Goal: Transaction & Acquisition: Purchase product/service

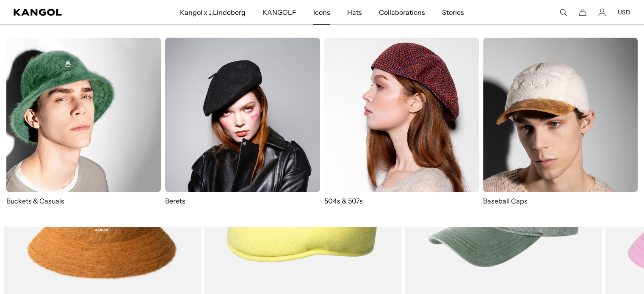
scroll to position [0, 174]
click at [634, 26] on div "Icons Buckets & Casuals Berets 504s & 507s Baseball Caps" at bounding box center [322, 126] width 644 height 202
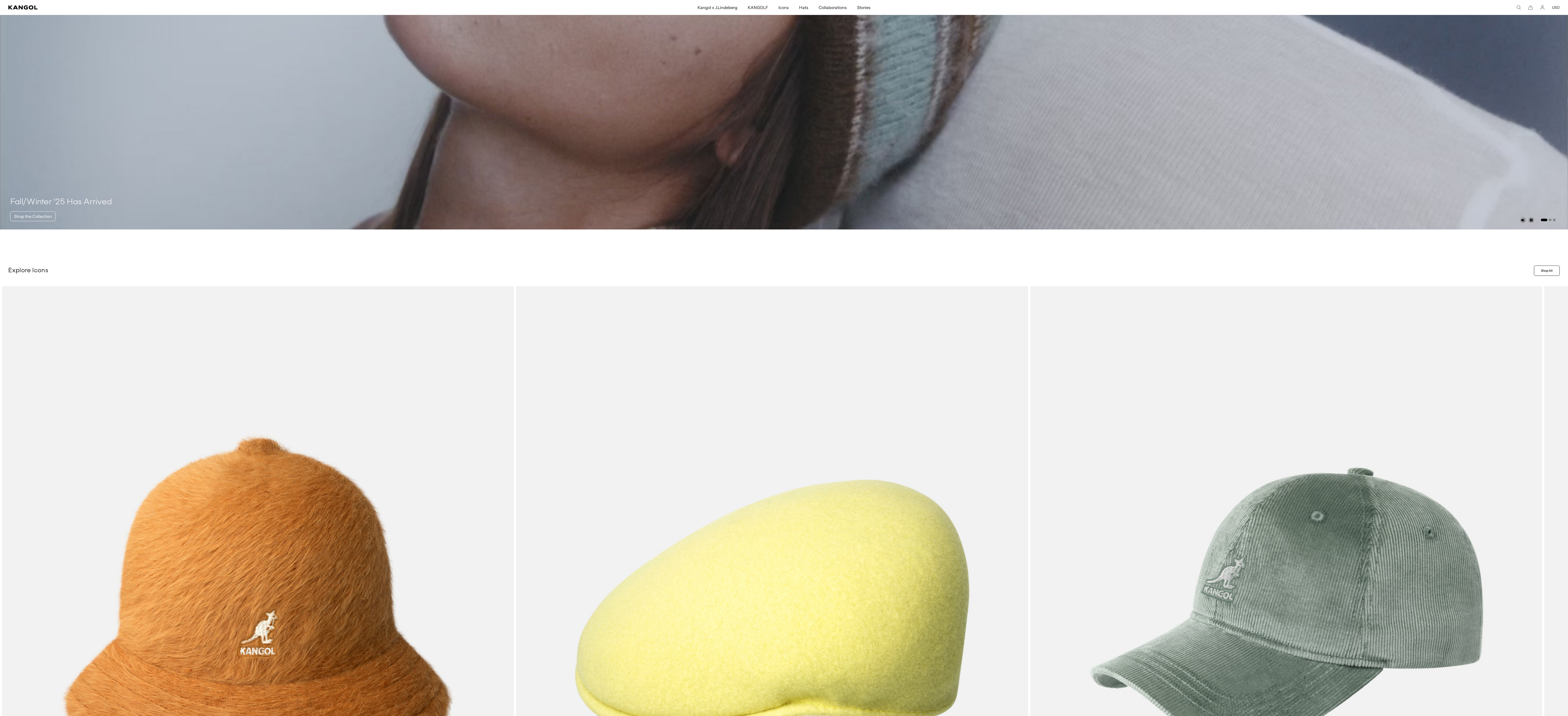
scroll to position [437, 0]
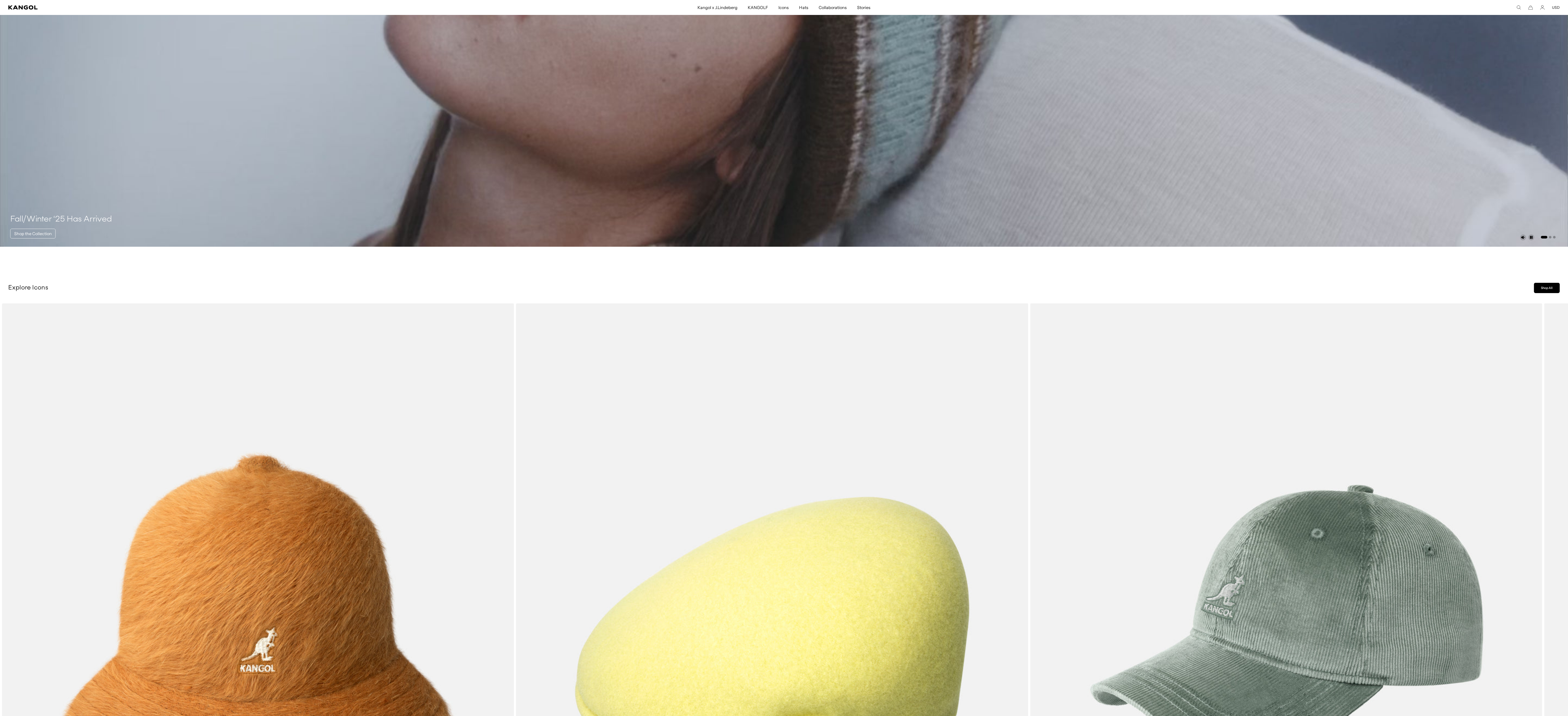
click at [396, 179] on link "Shop All" at bounding box center [1547, 288] width 26 height 10
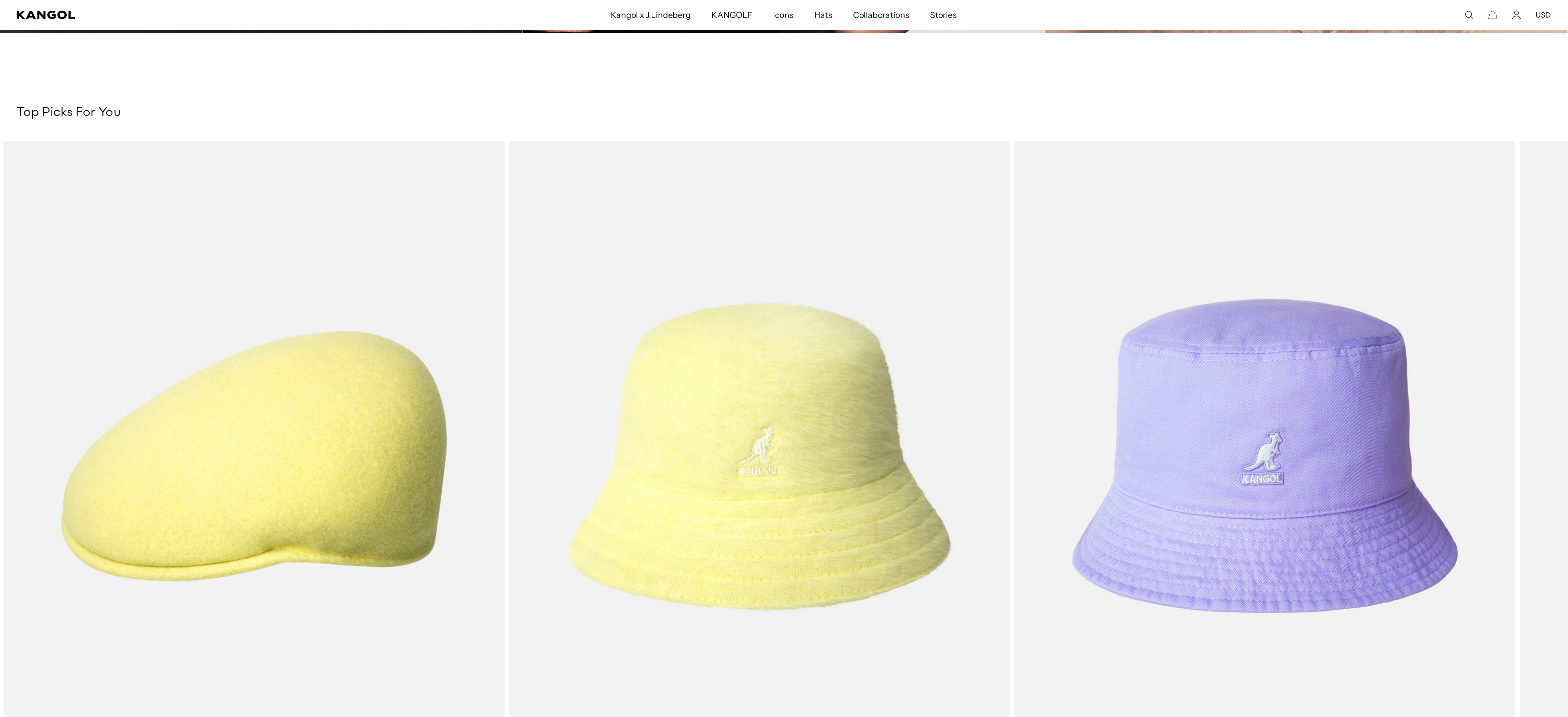
scroll to position [0, 0]
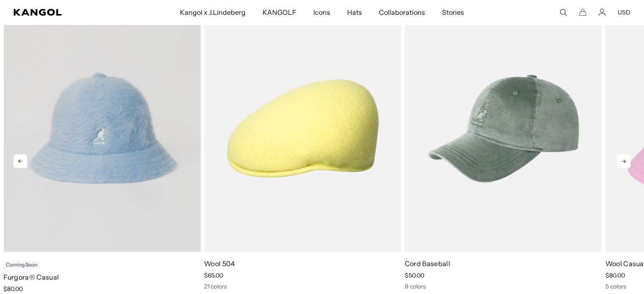
click at [105, 132] on video "Furgora® Casual" at bounding box center [101, 128] width 197 height 247
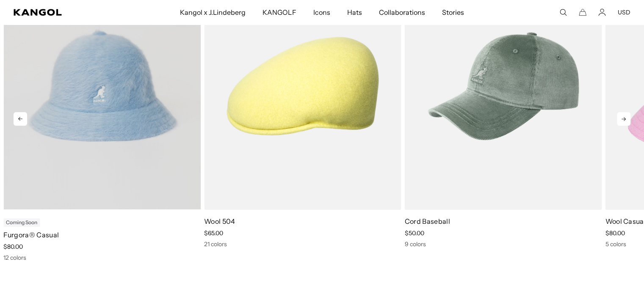
click at [104, 128] on video "Furgora® Casual" at bounding box center [101, 85] width 197 height 247
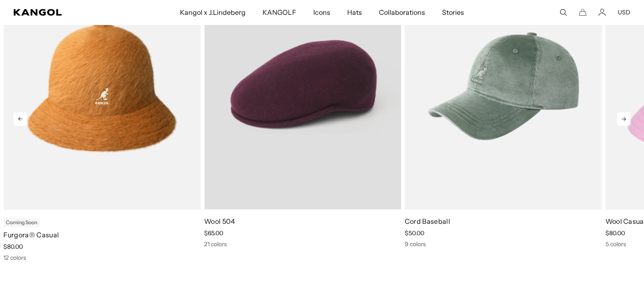
drag, startPoint x: 113, startPoint y: 119, endPoint x: 290, endPoint y: 152, distance: 180.1
click at [0, 0] on video "Furgora® Casual" at bounding box center [0, 0] width 0 height 0
click at [324, 156] on video "Wool 504" at bounding box center [302, 85] width 197 height 247
click at [324, 147] on video "Wool 504" at bounding box center [302, 85] width 197 height 247
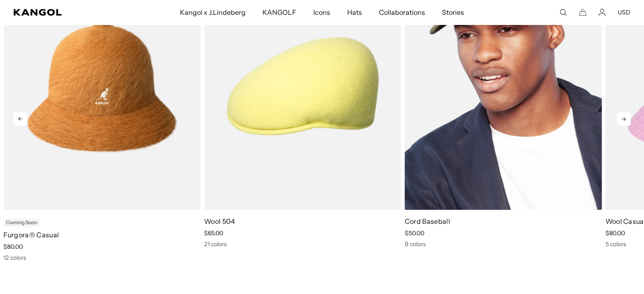
click at [525, 151] on img "3 of 11" at bounding box center [503, 86] width 197 height 248
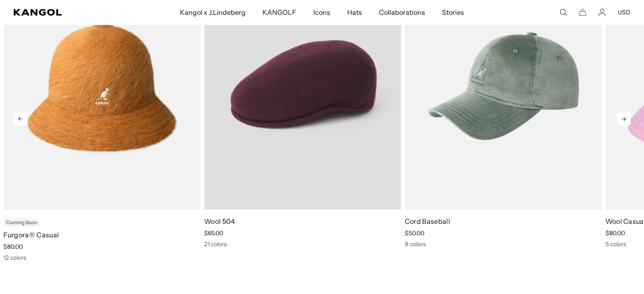
click at [332, 241] on div "21 colors" at bounding box center [302, 245] width 197 height 8
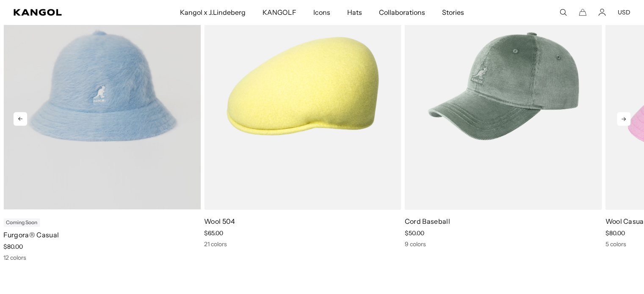
scroll to position [0, 174]
click at [161, 157] on video "Furgora® Casual" at bounding box center [101, 85] width 197 height 247
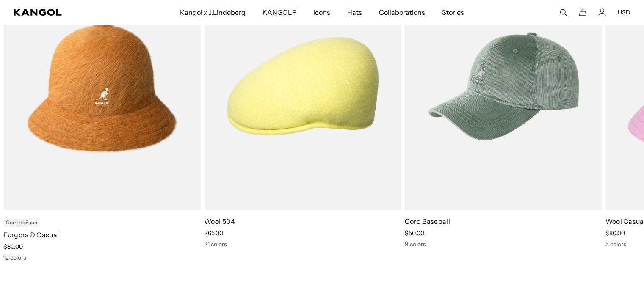
scroll to position [0, 0]
click at [623, 120] on icon at bounding box center [624, 119] width 4 height 4
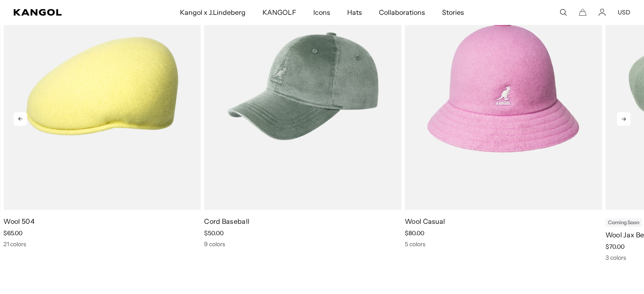
click at [623, 120] on icon at bounding box center [624, 119] width 4 height 4
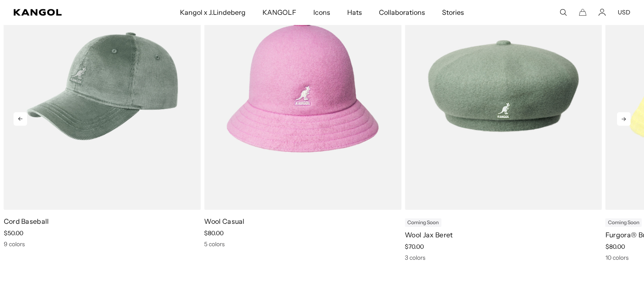
scroll to position [0, 174]
click at [623, 120] on icon at bounding box center [624, 119] width 4 height 4
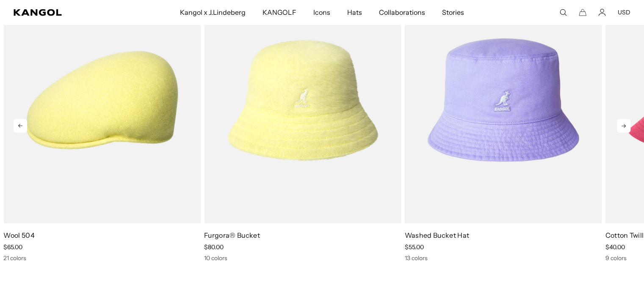
scroll to position [0, 0]
click at [622, 128] on icon at bounding box center [624, 126] width 14 height 14
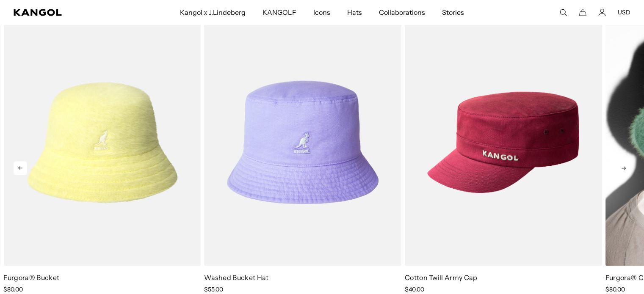
scroll to position [0, 174]
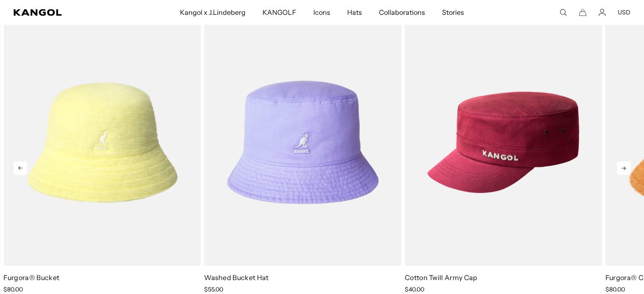
click at [621, 166] on icon at bounding box center [624, 168] width 14 height 14
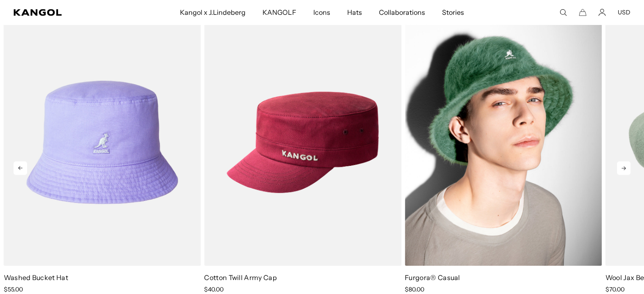
scroll to position [0, 0]
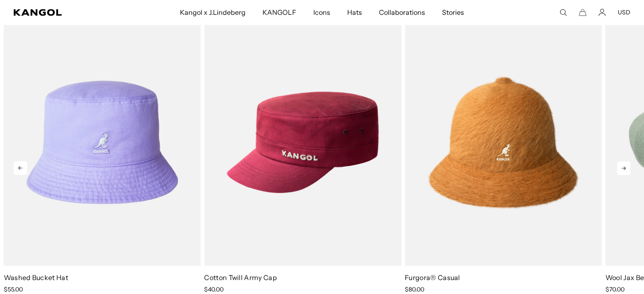
click at [627, 168] on icon at bounding box center [624, 168] width 14 height 14
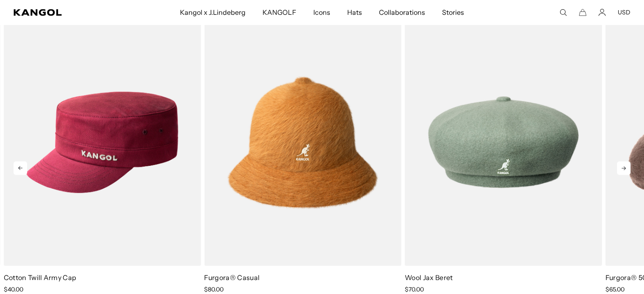
click at [627, 168] on icon at bounding box center [624, 168] width 14 height 14
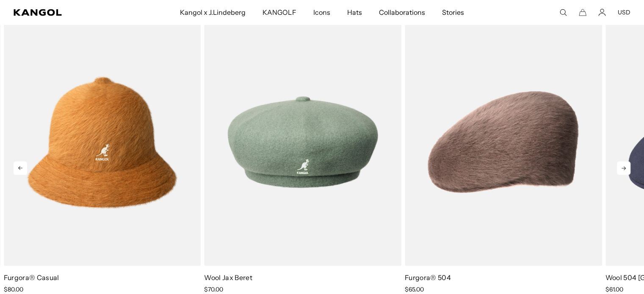
click at [627, 168] on icon at bounding box center [624, 168] width 14 height 14
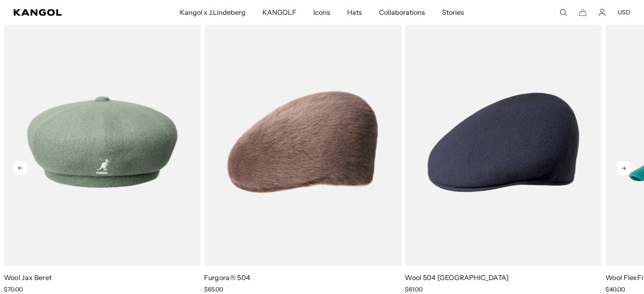
click at [627, 168] on icon at bounding box center [624, 168] width 14 height 14
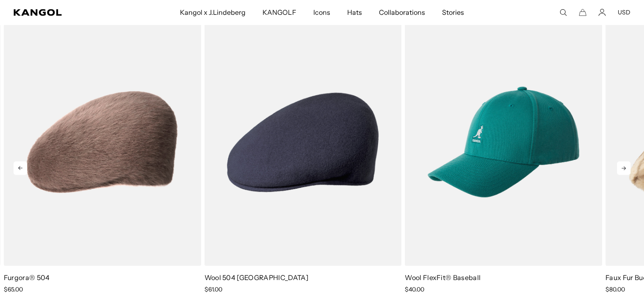
scroll to position [0, 174]
click at [627, 168] on icon at bounding box center [624, 168] width 14 height 14
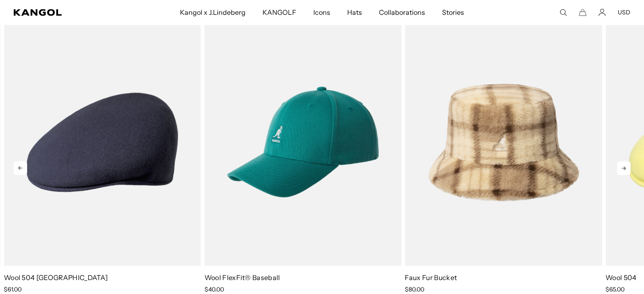
click at [20, 170] on icon at bounding box center [21, 168] width 14 height 14
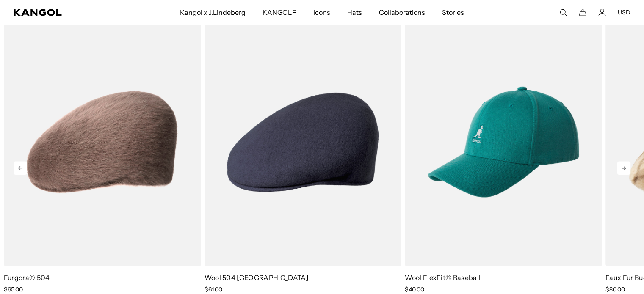
scroll to position [0, 0]
click at [624, 166] on icon at bounding box center [624, 168] width 4 height 4
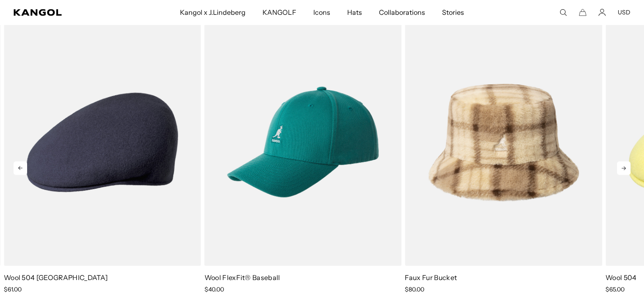
click at [624, 166] on icon at bounding box center [624, 168] width 4 height 4
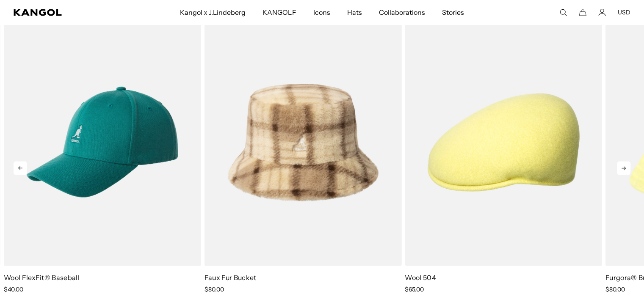
scroll to position [0, 174]
click at [22, 167] on icon at bounding box center [20, 168] width 4 height 4
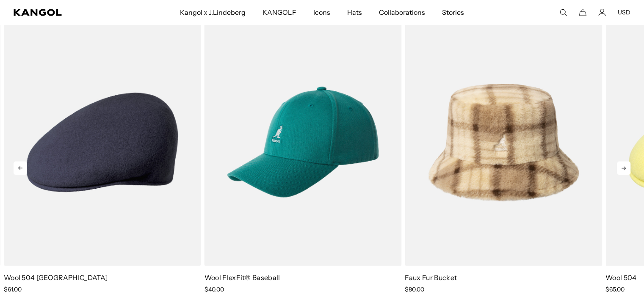
click at [19, 166] on icon at bounding box center [20, 168] width 4 height 4
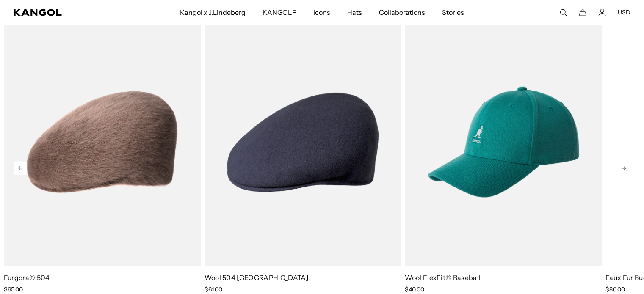
scroll to position [0, 0]
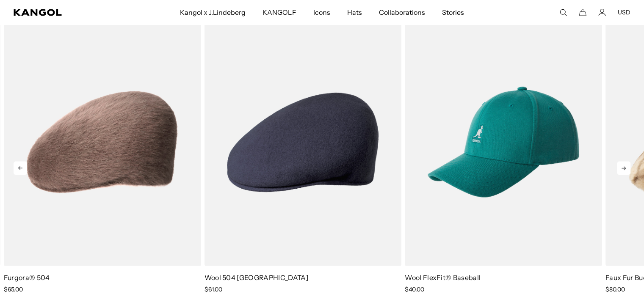
click at [628, 165] on icon at bounding box center [624, 168] width 14 height 14
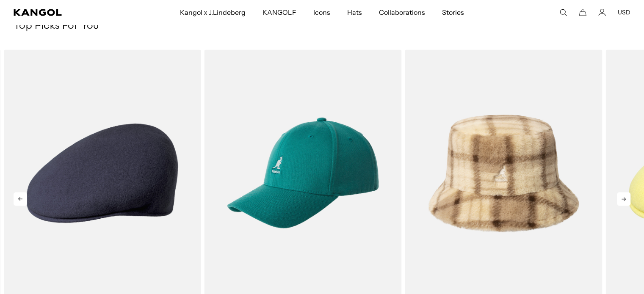
click at [623, 199] on icon at bounding box center [624, 199] width 14 height 14
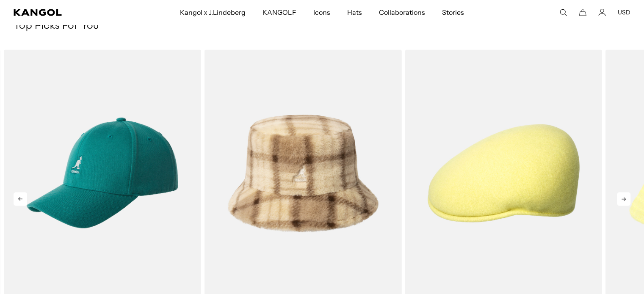
click at [623, 199] on icon at bounding box center [624, 199] width 14 height 14
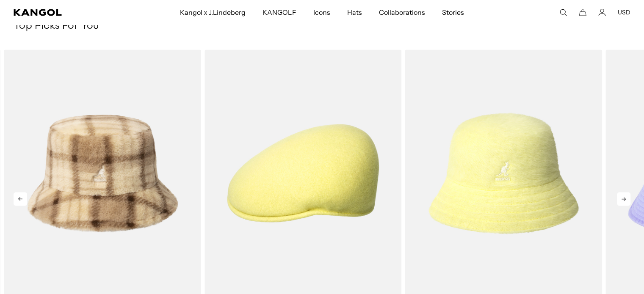
click at [623, 199] on icon at bounding box center [624, 199] width 14 height 14
click at [623, 199] on icon at bounding box center [624, 199] width 4 height 4
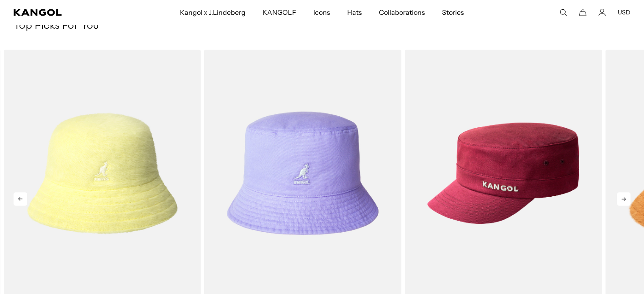
click at [623, 199] on icon at bounding box center [624, 199] width 4 height 4
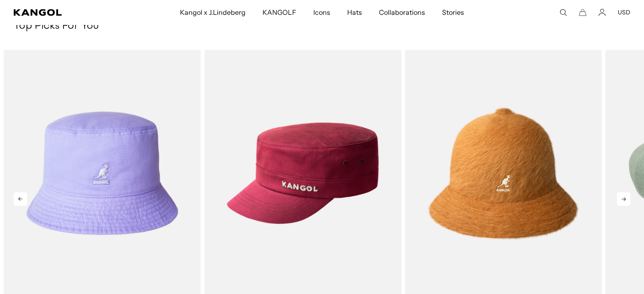
click at [623, 199] on icon at bounding box center [624, 199] width 4 height 4
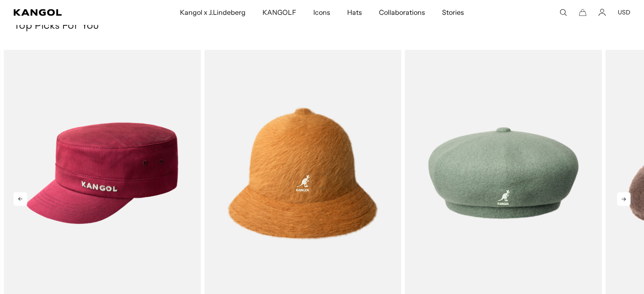
click at [623, 199] on icon at bounding box center [624, 199] width 4 height 4
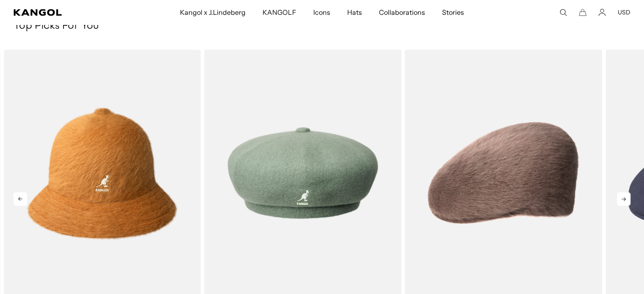
click at [623, 199] on icon at bounding box center [624, 199] width 4 height 4
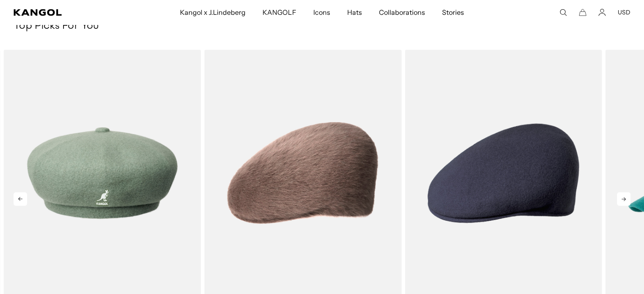
click at [623, 199] on icon at bounding box center [624, 199] width 4 height 4
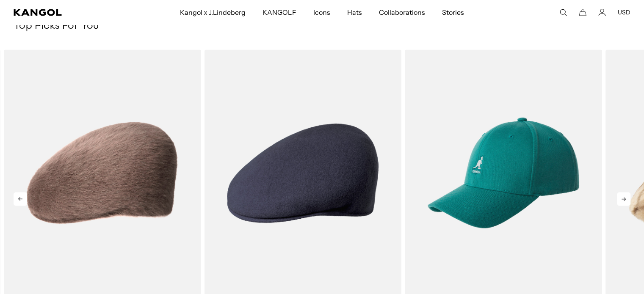
click at [623, 199] on icon at bounding box center [624, 199] width 4 height 4
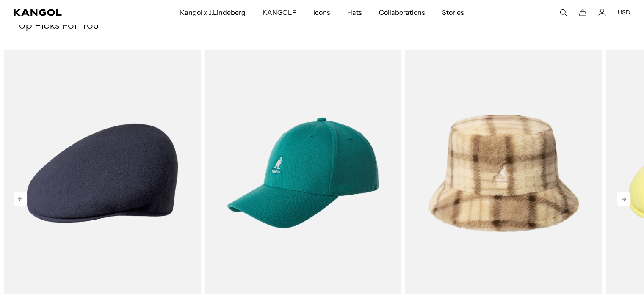
click at [623, 199] on icon at bounding box center [624, 199] width 4 height 4
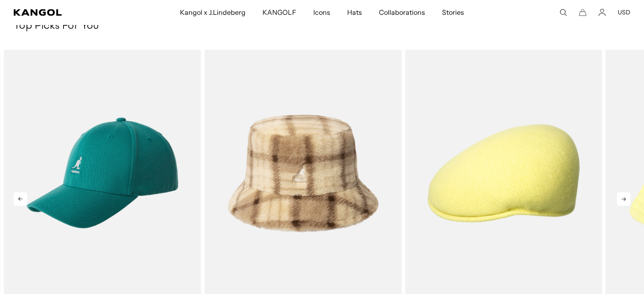
click at [623, 199] on icon at bounding box center [624, 199] width 4 height 4
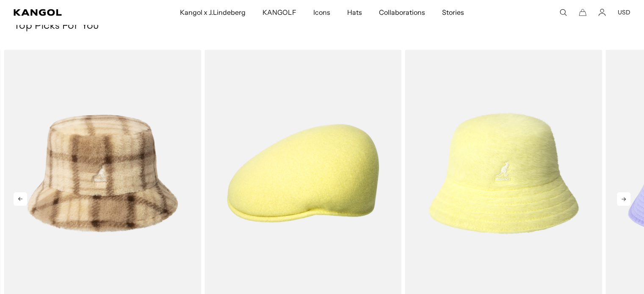
click at [623, 199] on icon at bounding box center [624, 199] width 4 height 4
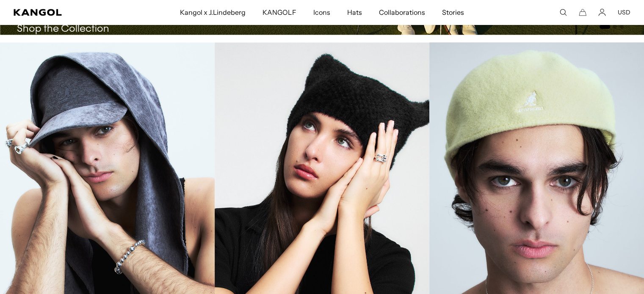
scroll to position [968, 0]
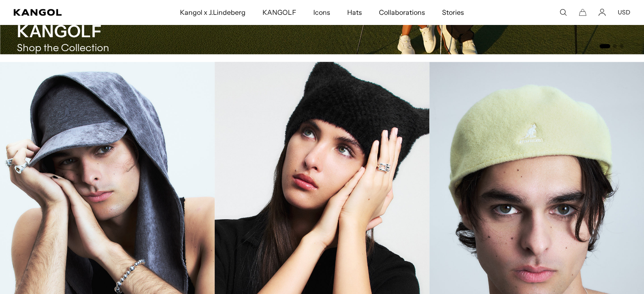
click at [323, 163] on link "Beanies" at bounding box center [322, 223] width 215 height 322
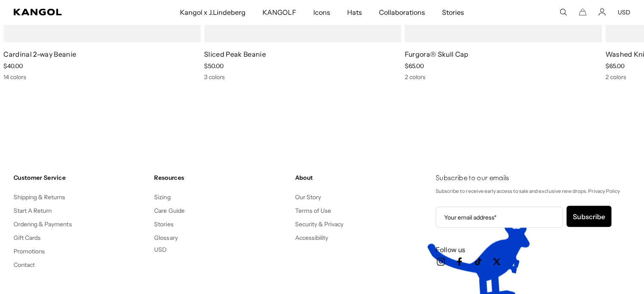
scroll to position [0, 174]
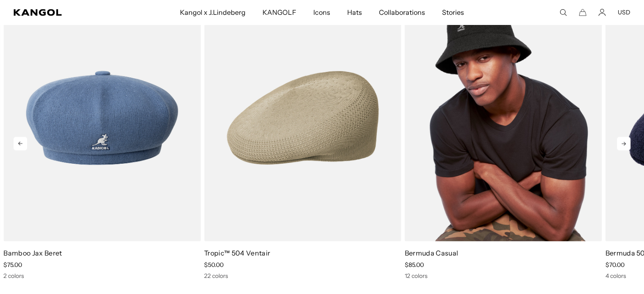
scroll to position [1440, 0]
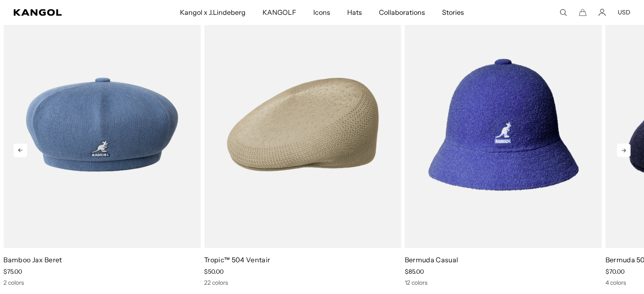
click at [627, 150] on icon at bounding box center [624, 151] width 14 height 14
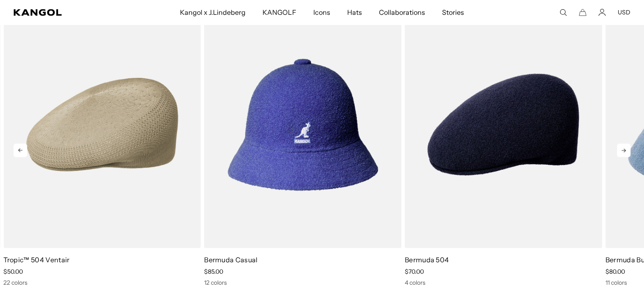
click at [627, 150] on icon at bounding box center [624, 151] width 14 height 14
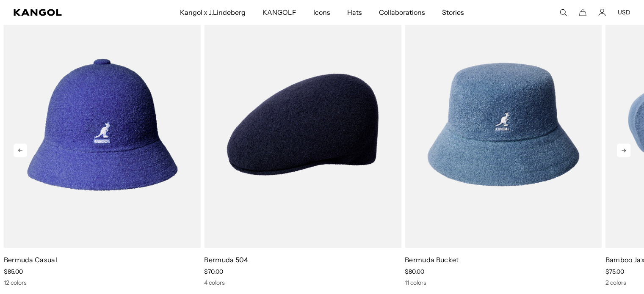
scroll to position [0, 174]
click at [627, 150] on icon at bounding box center [624, 151] width 14 height 14
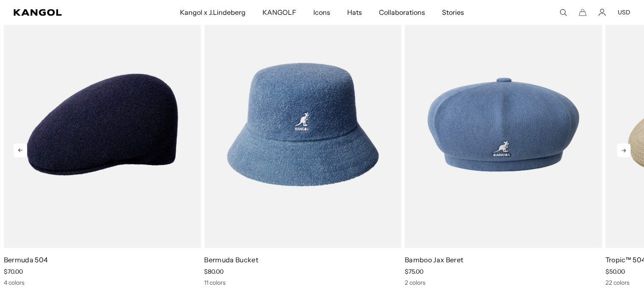
click at [627, 150] on icon at bounding box center [624, 151] width 14 height 14
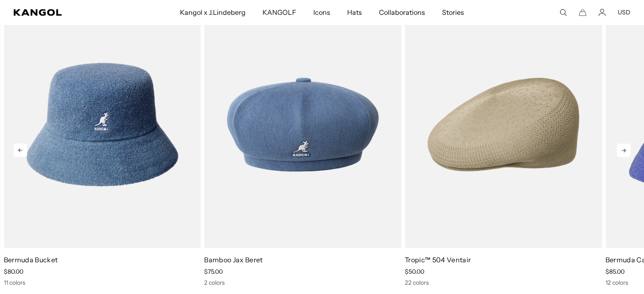
click at [627, 150] on icon at bounding box center [624, 151] width 14 height 14
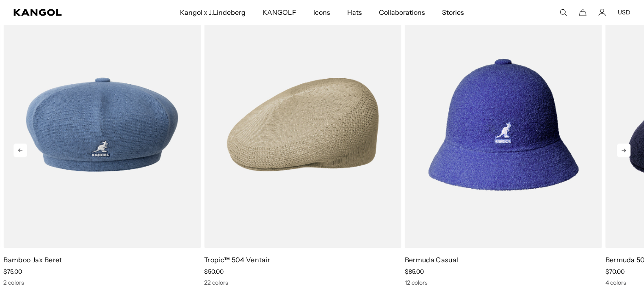
click at [627, 150] on icon at bounding box center [624, 151] width 14 height 14
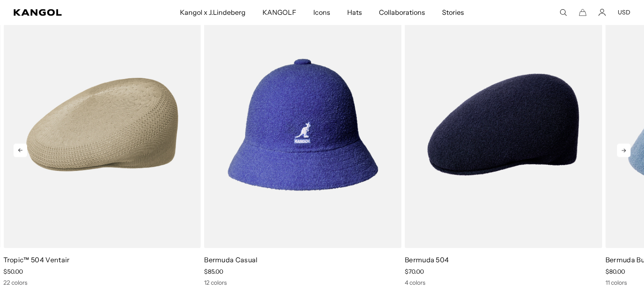
click at [627, 150] on icon at bounding box center [624, 151] width 14 height 14
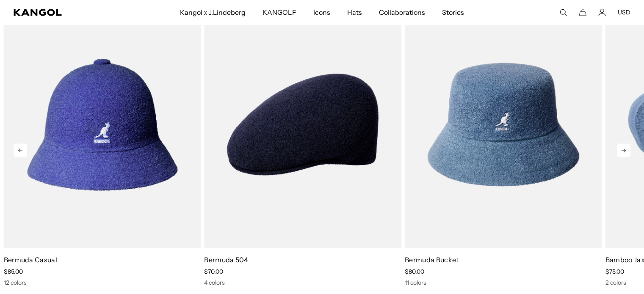
click at [627, 150] on icon at bounding box center [624, 151] width 14 height 14
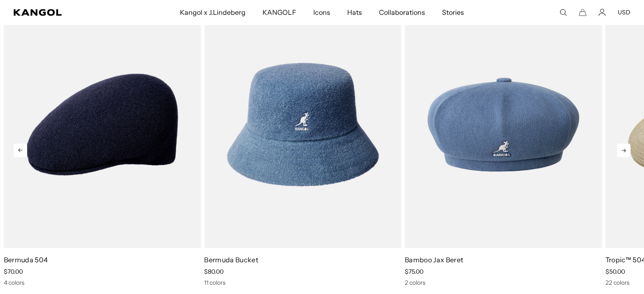
click at [627, 150] on icon at bounding box center [624, 151] width 14 height 14
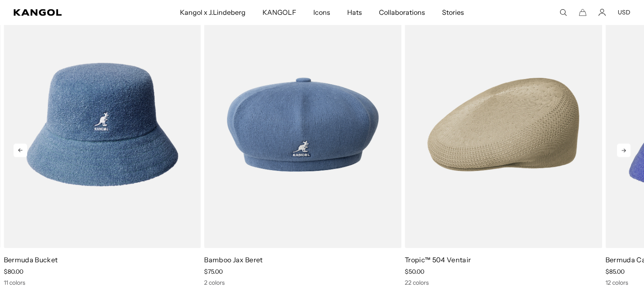
click at [627, 150] on icon at bounding box center [624, 151] width 14 height 14
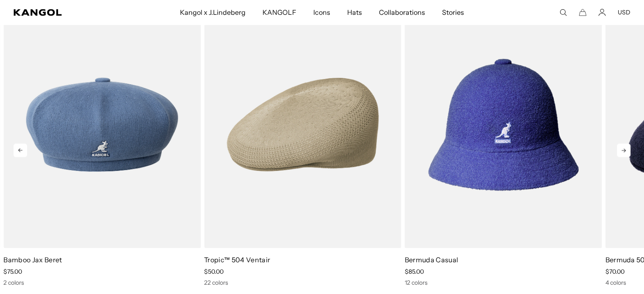
click at [627, 150] on icon at bounding box center [624, 151] width 14 height 14
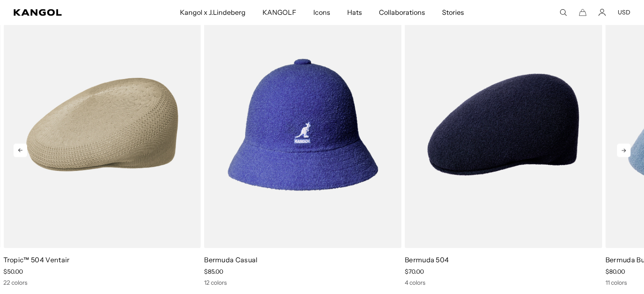
click at [627, 150] on icon at bounding box center [624, 151] width 14 height 14
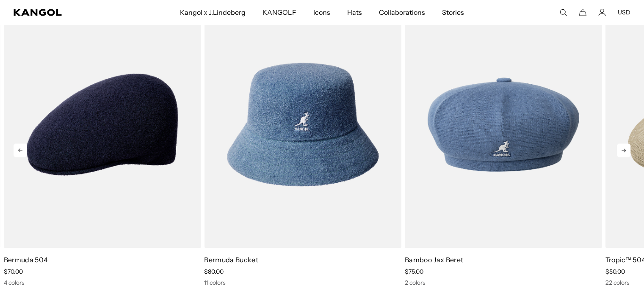
click at [627, 150] on icon at bounding box center [624, 151] width 14 height 14
